Goal: Task Accomplishment & Management: Complete application form

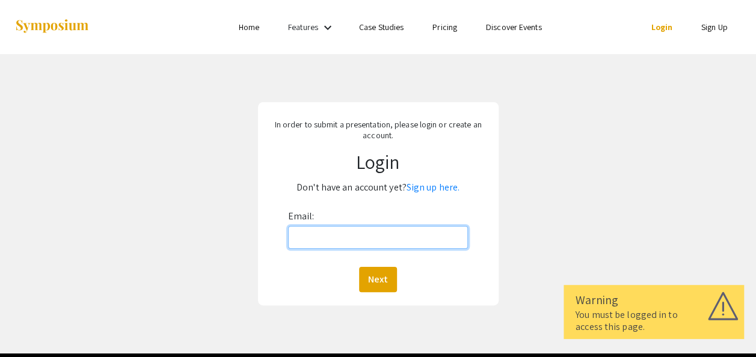
click at [406, 227] on input "Email:" at bounding box center [378, 237] width 180 height 23
type input "[EMAIL_ADDRESS][DOMAIN_NAME]"
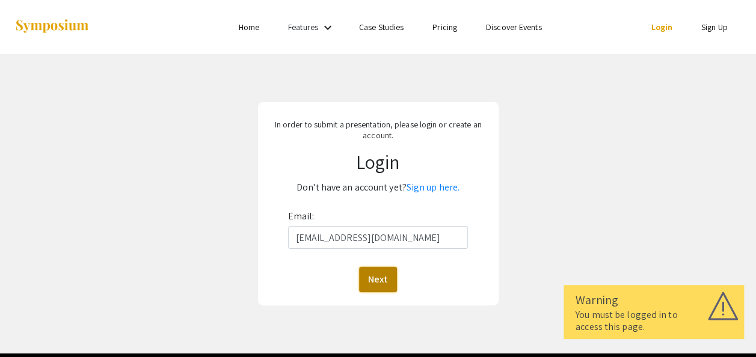
click at [375, 269] on button "Next" at bounding box center [378, 279] width 38 height 25
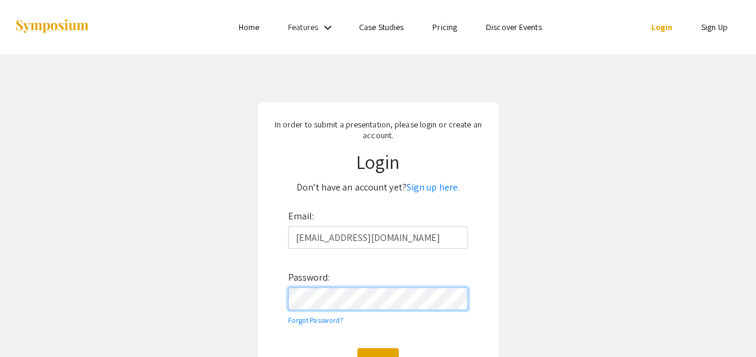
click at [357, 348] on button "Login" at bounding box center [377, 360] width 41 height 25
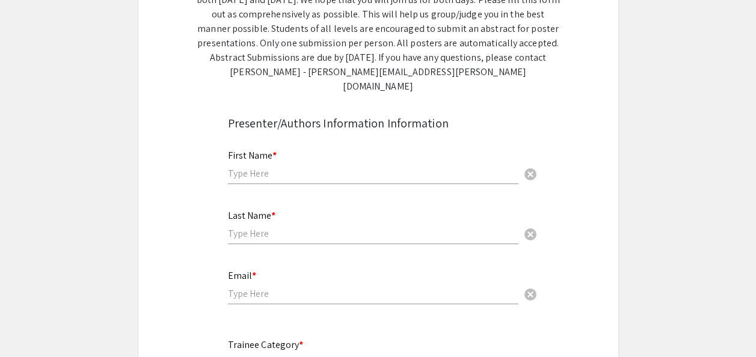
scroll to position [358, 0]
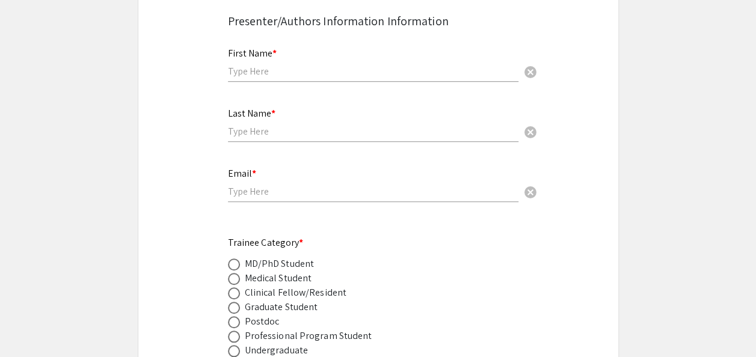
click at [287, 300] on div "Graduate Student" at bounding box center [281, 307] width 73 height 14
click at [233, 308] on span at bounding box center [233, 308] width 0 height 0
click at [233, 302] on input "radio" at bounding box center [234, 308] width 12 height 12
radio input "true"
click at [263, 185] on input "email" at bounding box center [373, 191] width 290 height 13
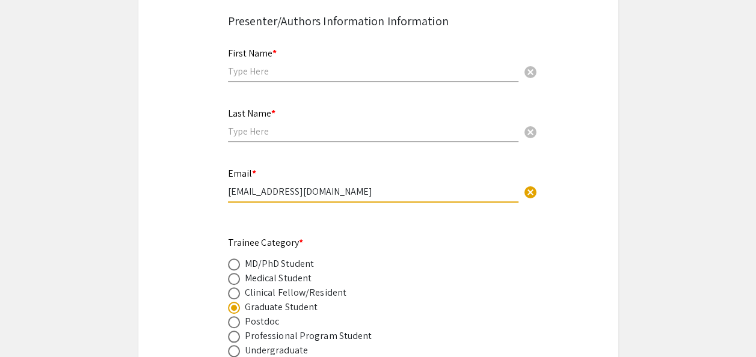
type input "[EMAIL_ADDRESS][DOMAIN_NAME]"
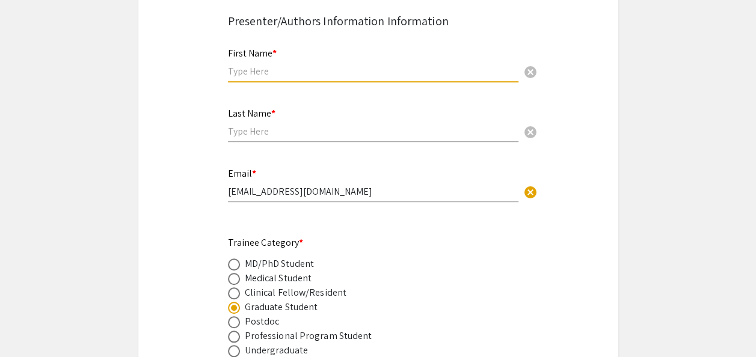
click at [248, 65] on input "text" at bounding box center [373, 71] width 290 height 13
type input "[PERSON_NAME]"
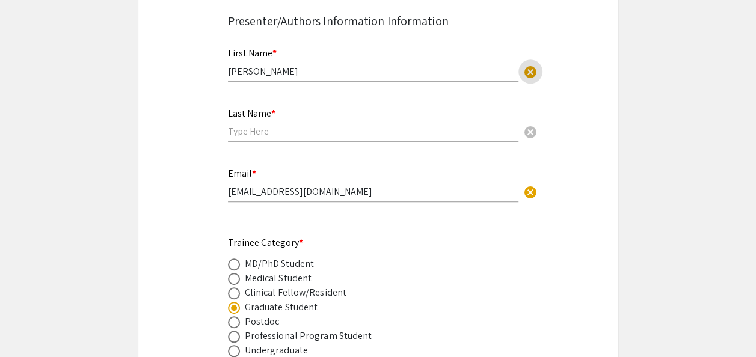
click at [246, 125] on input "text" at bounding box center [373, 131] width 290 height 13
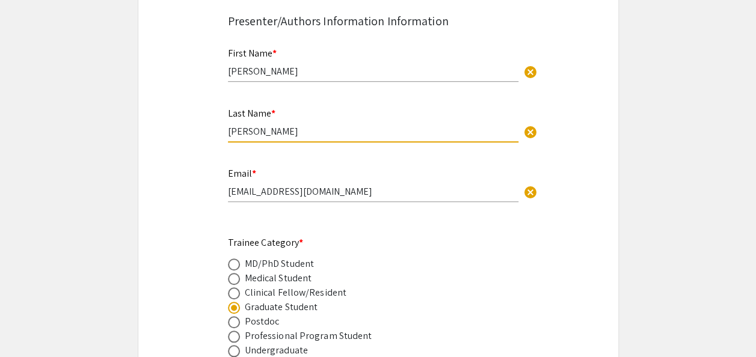
type input "[PERSON_NAME]"
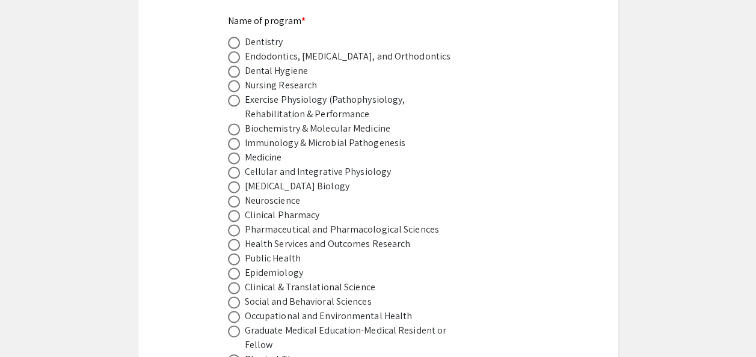
scroll to position [765, 0]
click at [236, 95] on span at bounding box center [234, 101] width 12 height 12
click at [236, 95] on input "radio" at bounding box center [234, 101] width 12 height 12
radio input "true"
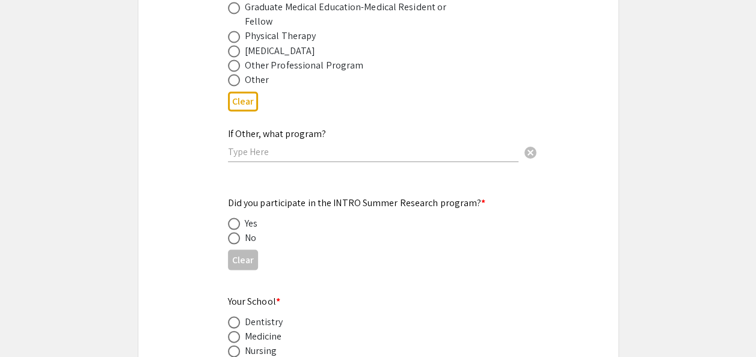
scroll to position [1089, 0]
click at [232, 231] on span at bounding box center [234, 237] width 12 height 12
click at [232, 231] on input "radio" at bounding box center [234, 237] width 12 height 12
radio input "true"
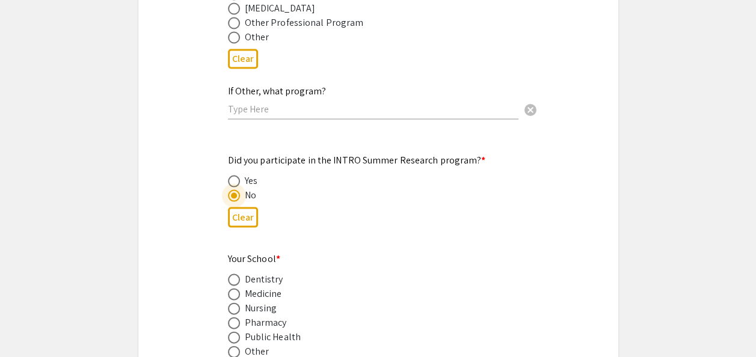
click at [232, 288] on span at bounding box center [234, 294] width 12 height 12
click at [232, 288] on input "radio" at bounding box center [234, 294] width 12 height 12
radio input "true"
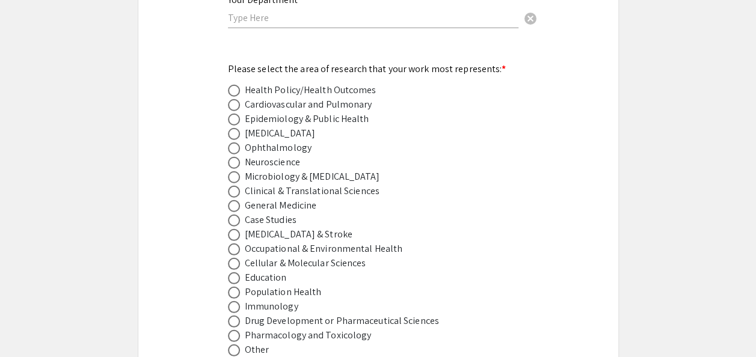
scroll to position [1598, 0]
click at [292, 326] on div "Pharmacology and Toxicology" at bounding box center [308, 333] width 127 height 14
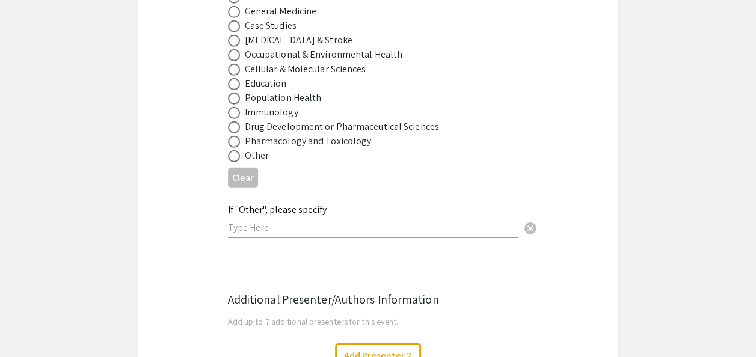
scroll to position [1791, 0]
click at [231, 150] on span at bounding box center [234, 156] width 12 height 12
click at [231, 150] on input "radio" at bounding box center [234, 156] width 12 height 12
radio input "true"
click at [250, 221] on input "text" at bounding box center [373, 227] width 290 height 13
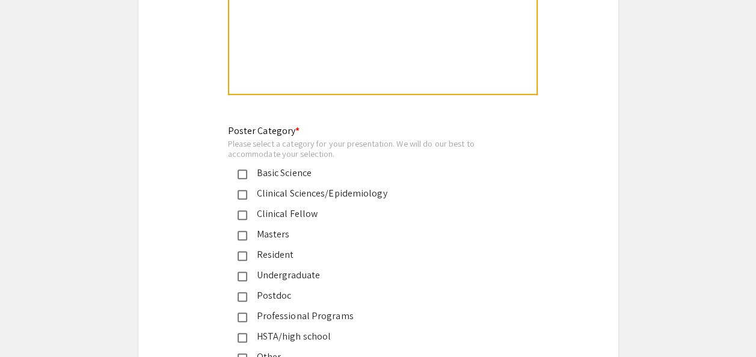
scroll to position [2706, 0]
type input "Exercise Physiology"
click at [275, 227] on div "Masters" at bounding box center [373, 234] width 252 height 14
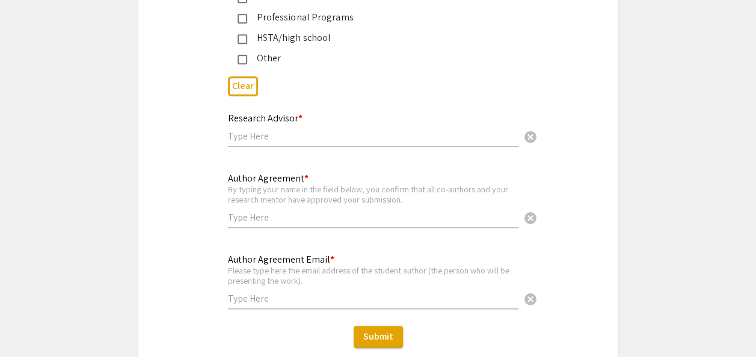
scroll to position [3005, 0]
click at [257, 129] on input "text" at bounding box center [373, 135] width 290 height 13
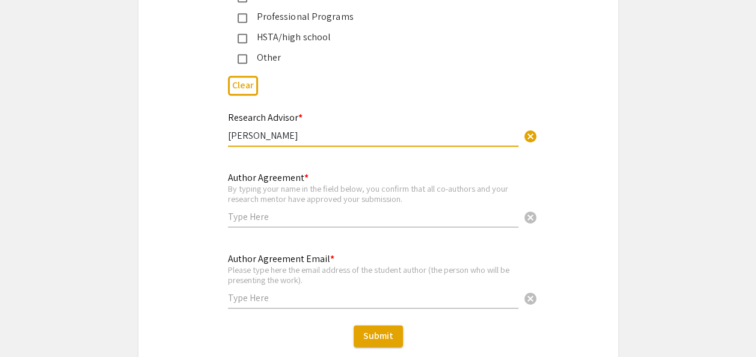
click at [228, 129] on input "[PERSON_NAME]" at bounding box center [373, 135] width 290 height 13
type input "Dr. I. [PERSON_NAME]"
click at [266, 210] on input "text" at bounding box center [373, 216] width 290 height 13
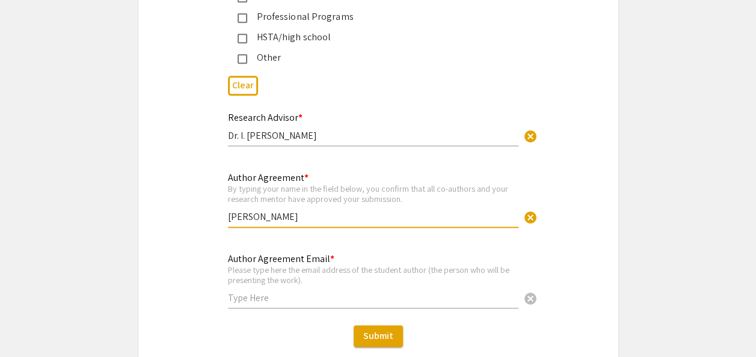
type input "[PERSON_NAME]"
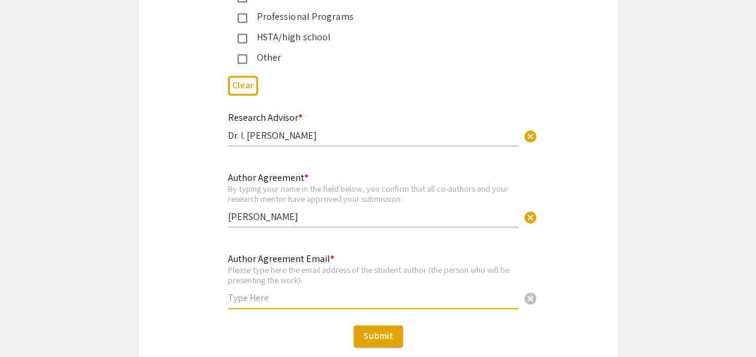
click at [242, 292] on input "text" at bounding box center [373, 298] width 290 height 13
type input "[EMAIL_ADDRESS][DOMAIN_NAME]"
click at [314, 210] on input "[PERSON_NAME]" at bounding box center [373, 216] width 290 height 13
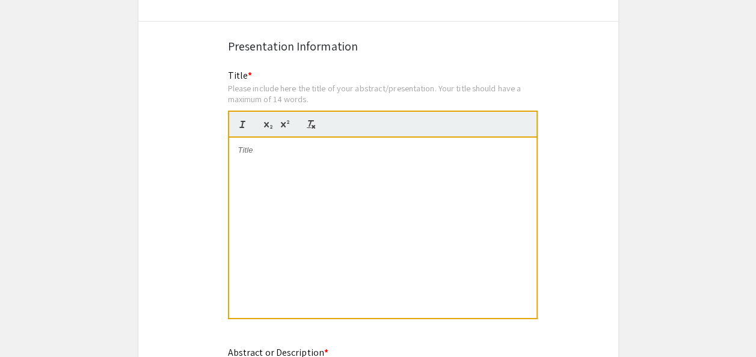
scroll to position [2163, 0]
click at [310, 142] on div at bounding box center [382, 227] width 307 height 180
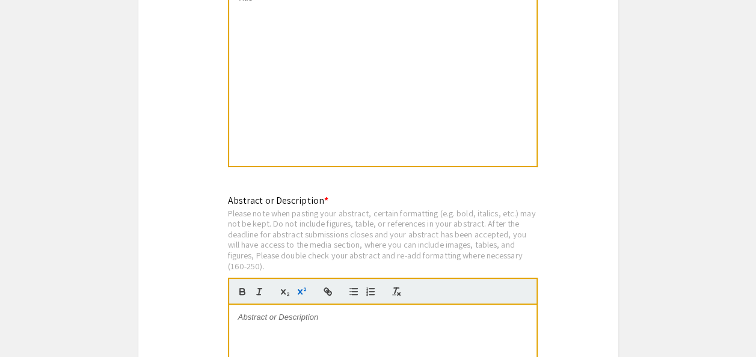
scroll to position [2415, 0]
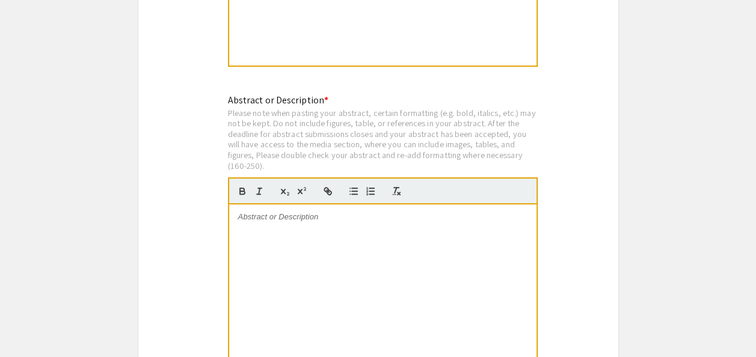
click at [290, 215] on div at bounding box center [382, 294] width 307 height 180
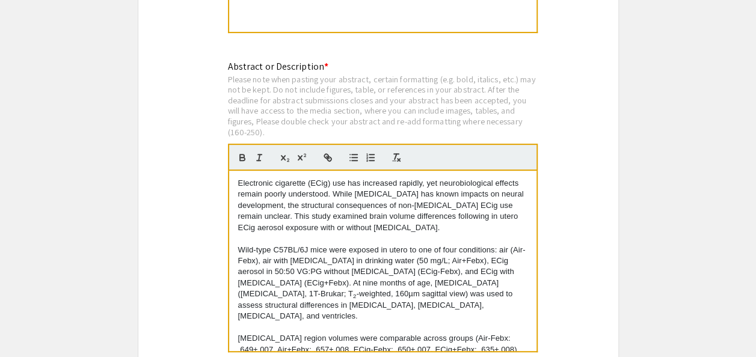
scroll to position [2445, 0]
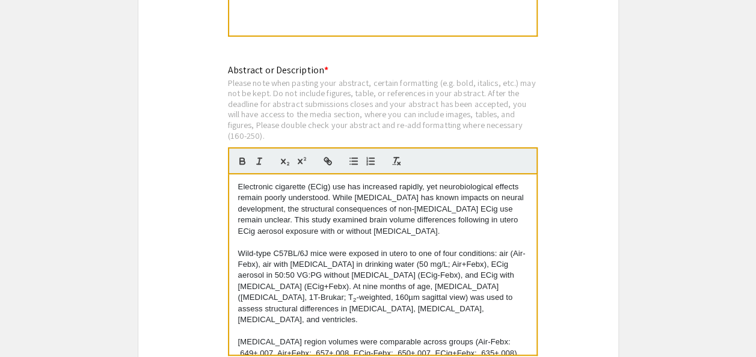
click at [382, 78] on div "Please note when pasting your abstract, certain formatting (e.g. bold, italics,…" at bounding box center [383, 110] width 310 height 64
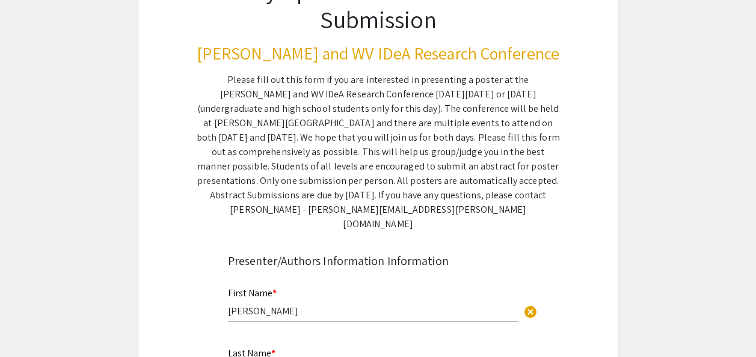
scroll to position [120, 0]
